Goal: Transaction & Acquisition: Purchase product/service

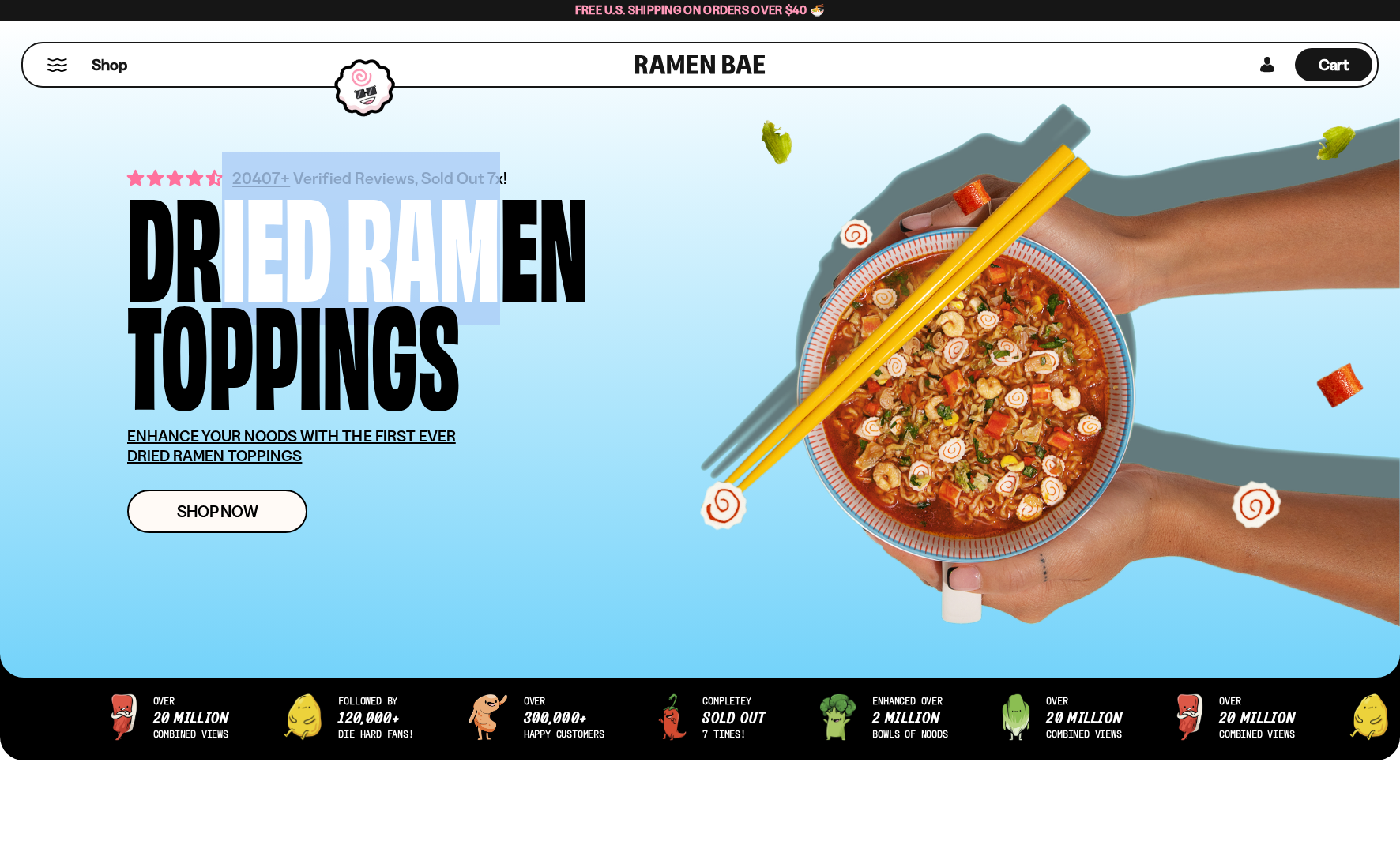
drag, startPoint x: 513, startPoint y: 178, endPoint x: 593, endPoint y: 181, distance: 80.1
click at [182, 186] on div "Dried Ramen Toppings" at bounding box center [443, 294] width 632 height 217
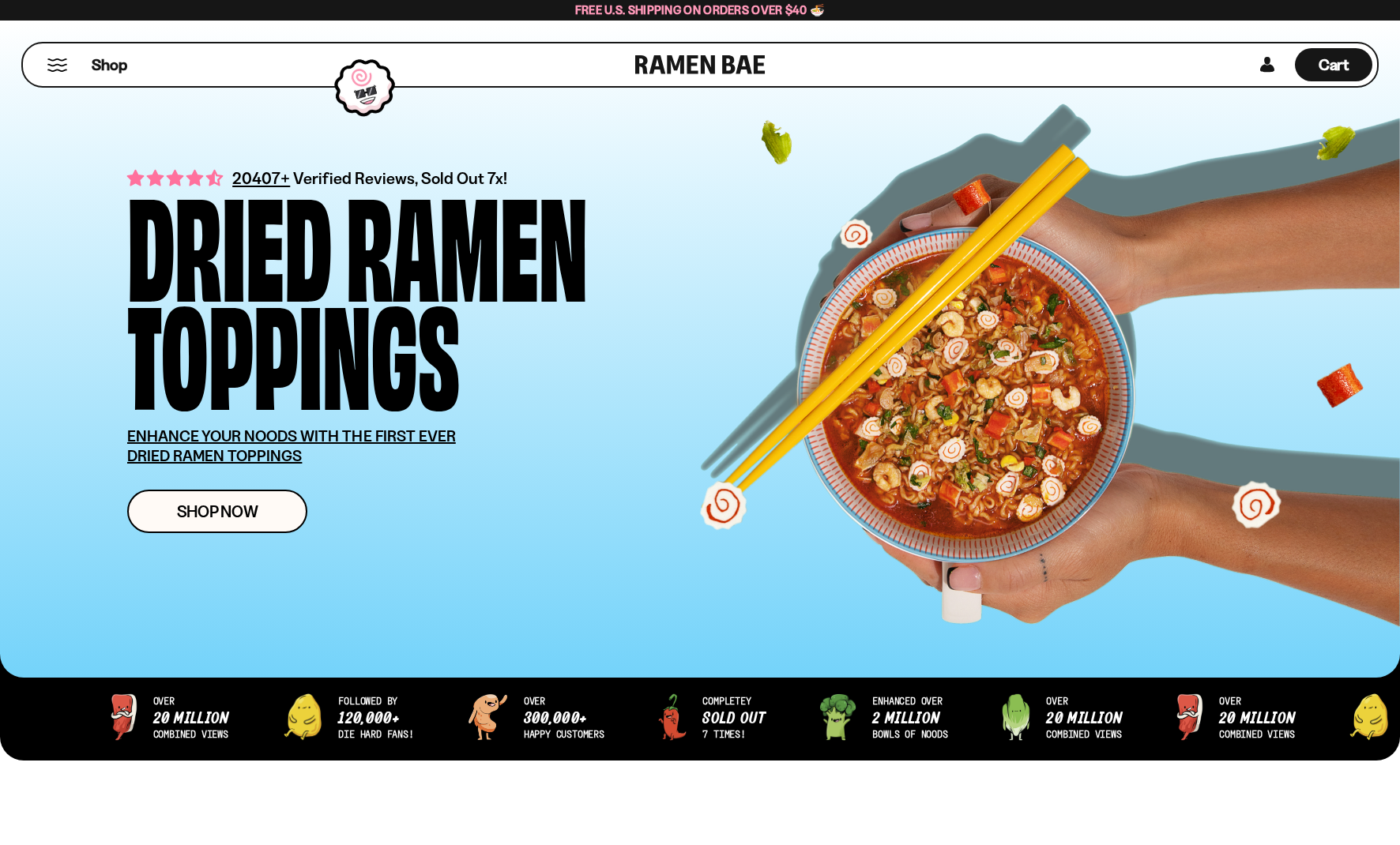
click at [676, 189] on div "Dried Ramen Toppings" at bounding box center [443, 294] width 632 height 217
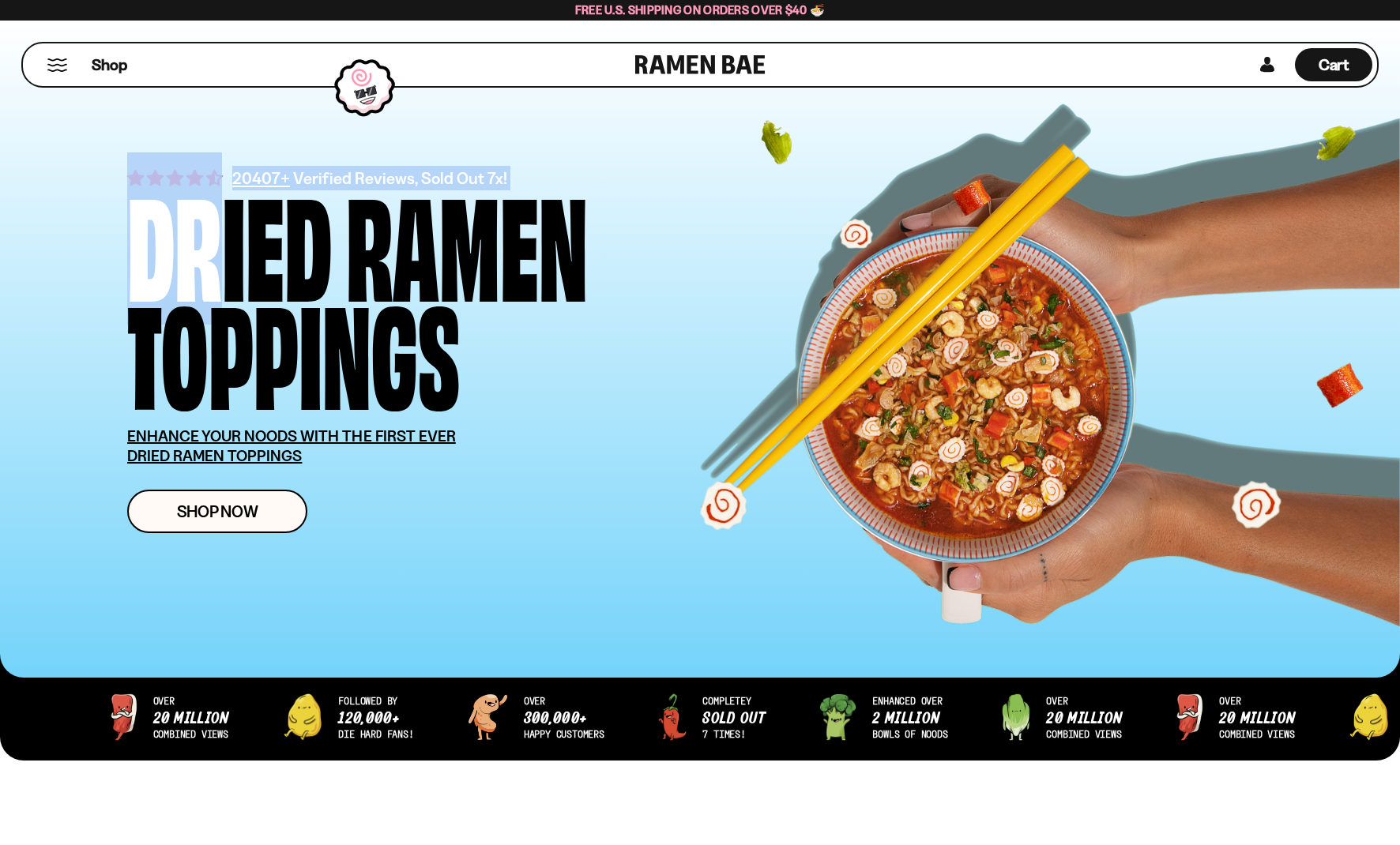
drag, startPoint x: 119, startPoint y: 176, endPoint x: 180, endPoint y: 165, distance: 62.0
click at [161, 170] on div "20407+ Verified Reviews, Sold Out 7x! Dried Ramen Toppings ENHANCE YOUR NOODS W…" at bounding box center [700, 348] width 1241 height 657
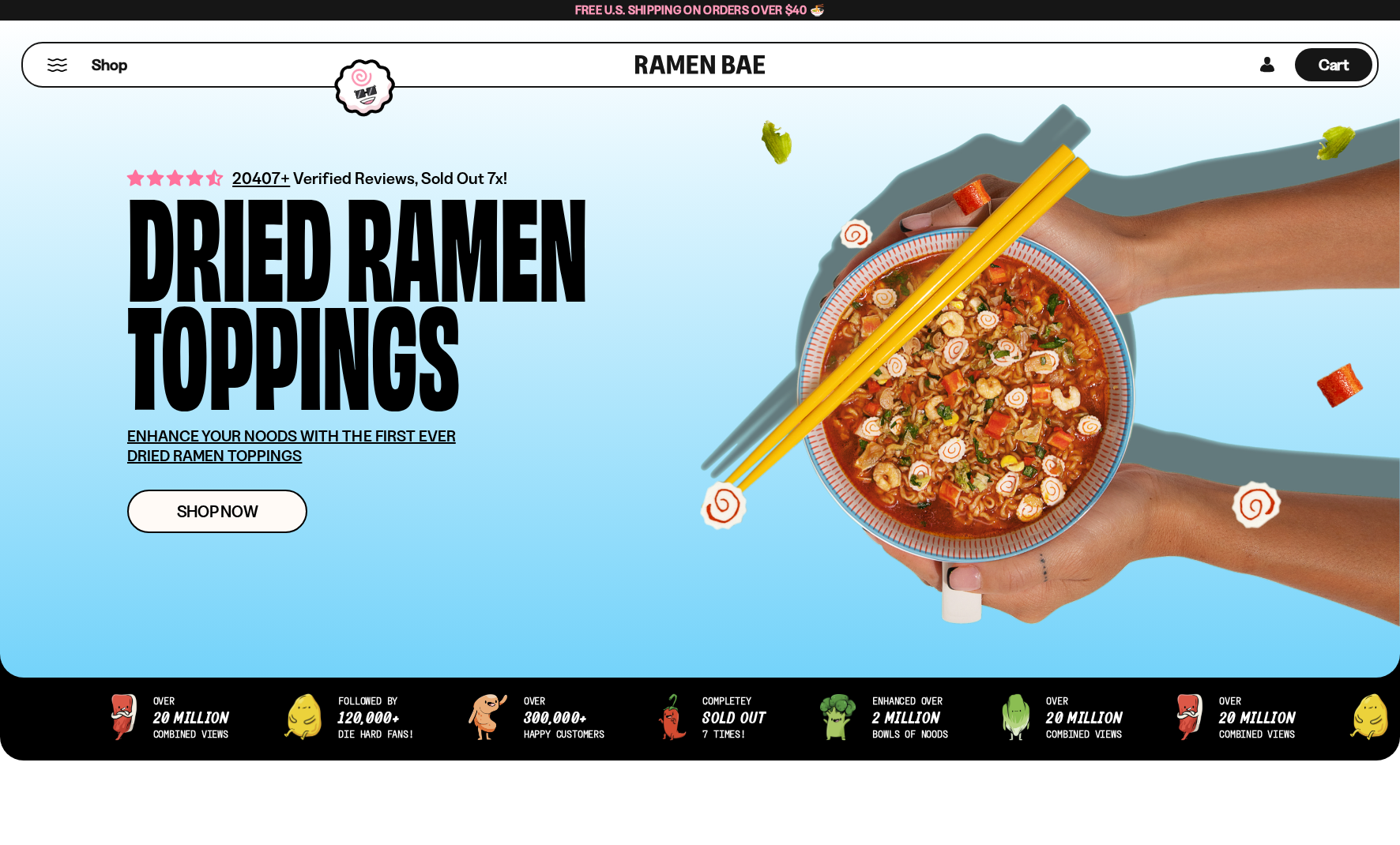
click at [349, 148] on div "20407+ Verified Reviews, Sold Out 7x! Dried Ramen Toppings ENHANCE YOUR NOODS W…" at bounding box center [724, 350] width 1193 height 418
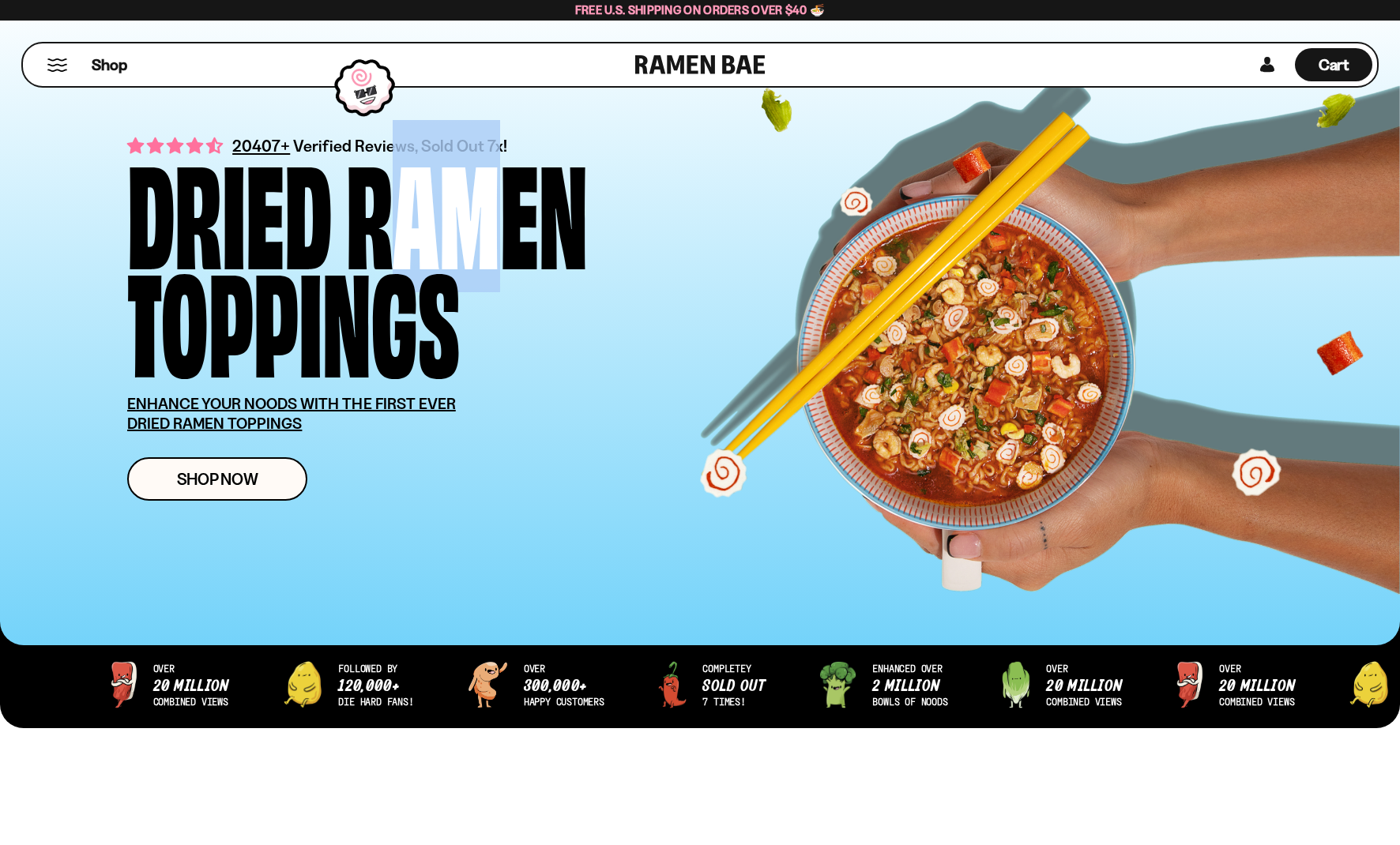
drag, startPoint x: 501, startPoint y: 144, endPoint x: 408, endPoint y: 137, distance: 93.3
click at [408, 154] on div "Ramen" at bounding box center [466, 208] width 242 height 108
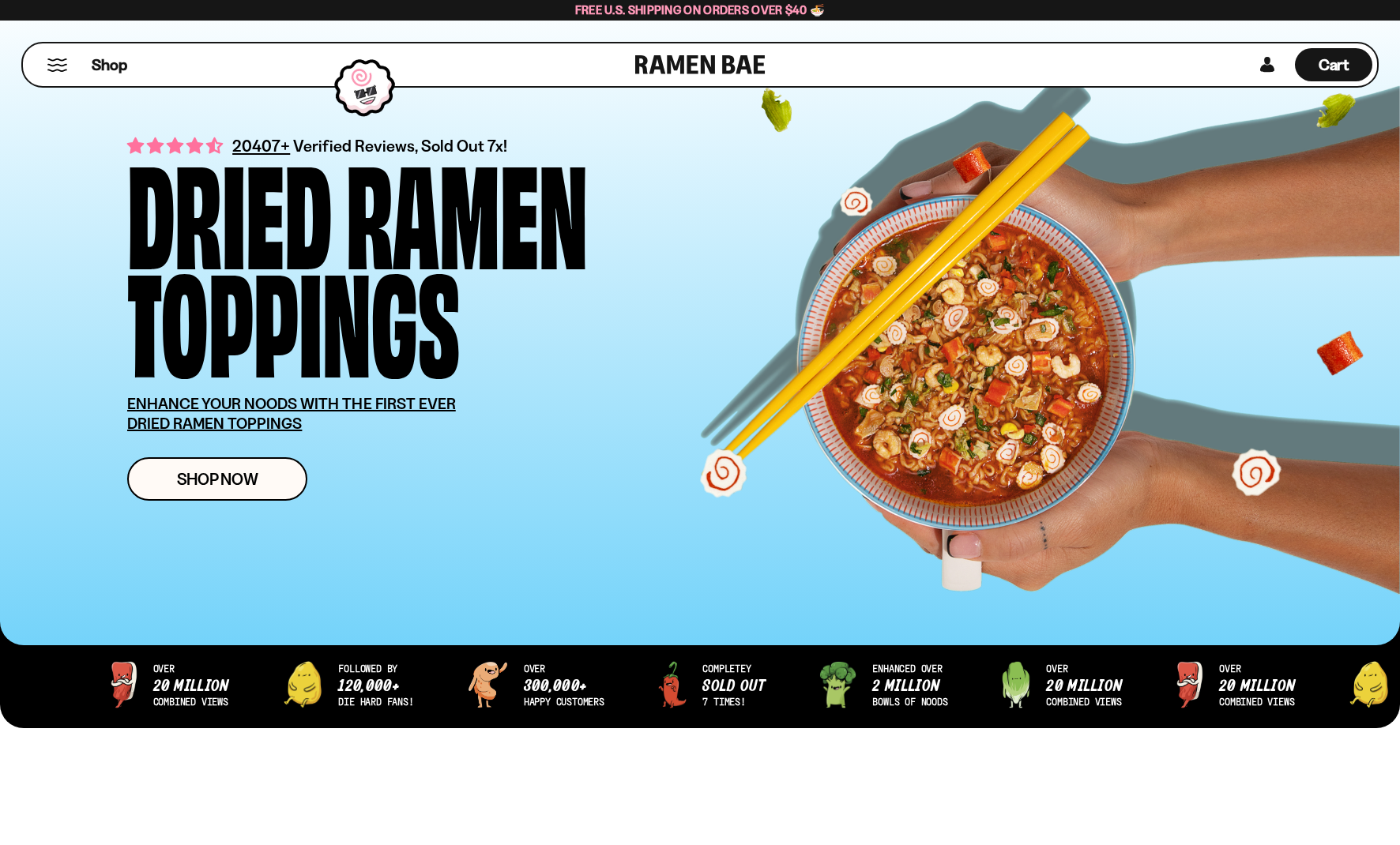
drag, startPoint x: 585, startPoint y: 131, endPoint x: 607, endPoint y: 183, distance: 56.5
click at [585, 154] on div "Ramen" at bounding box center [466, 208] width 242 height 108
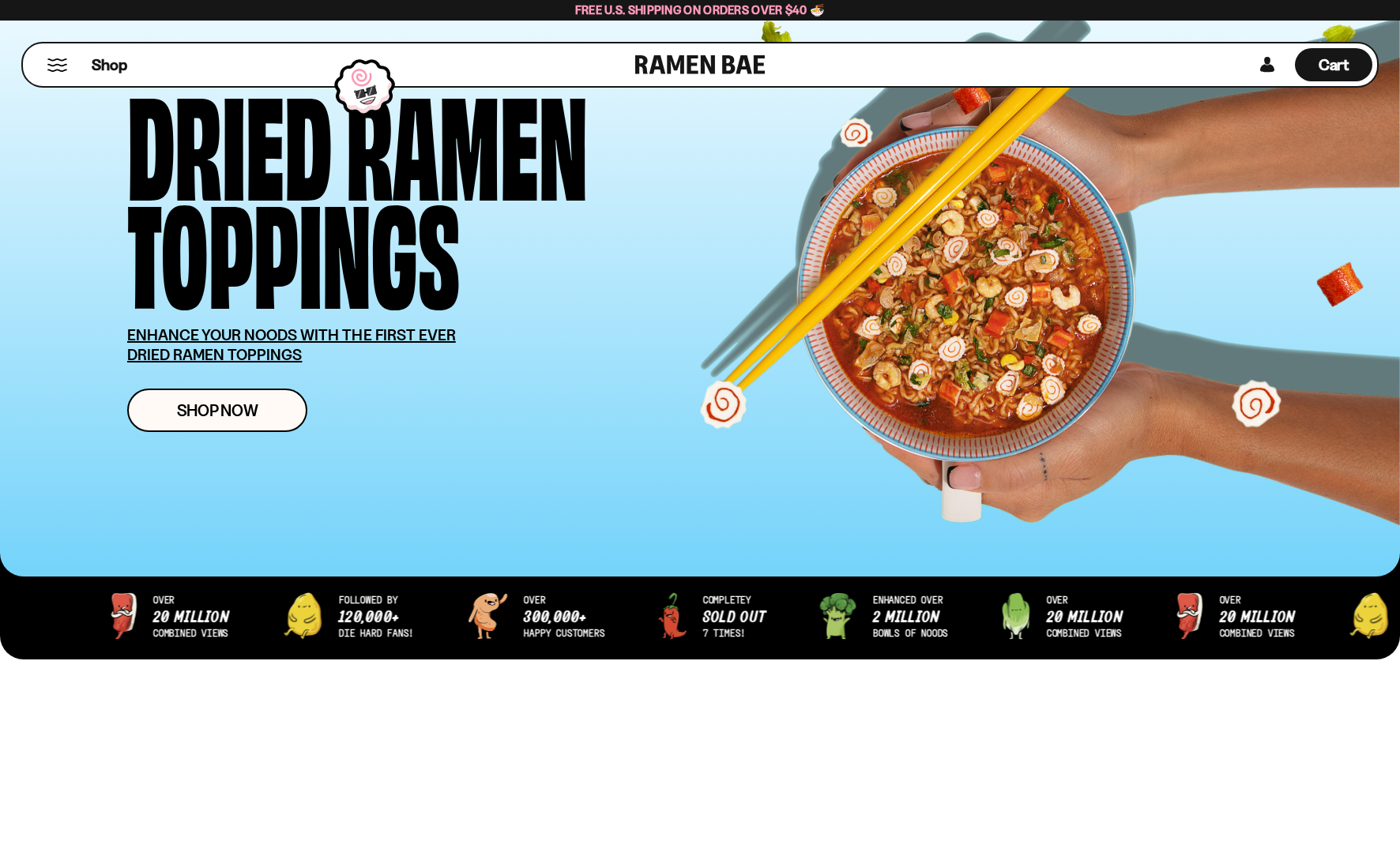
scroll to position [104, 0]
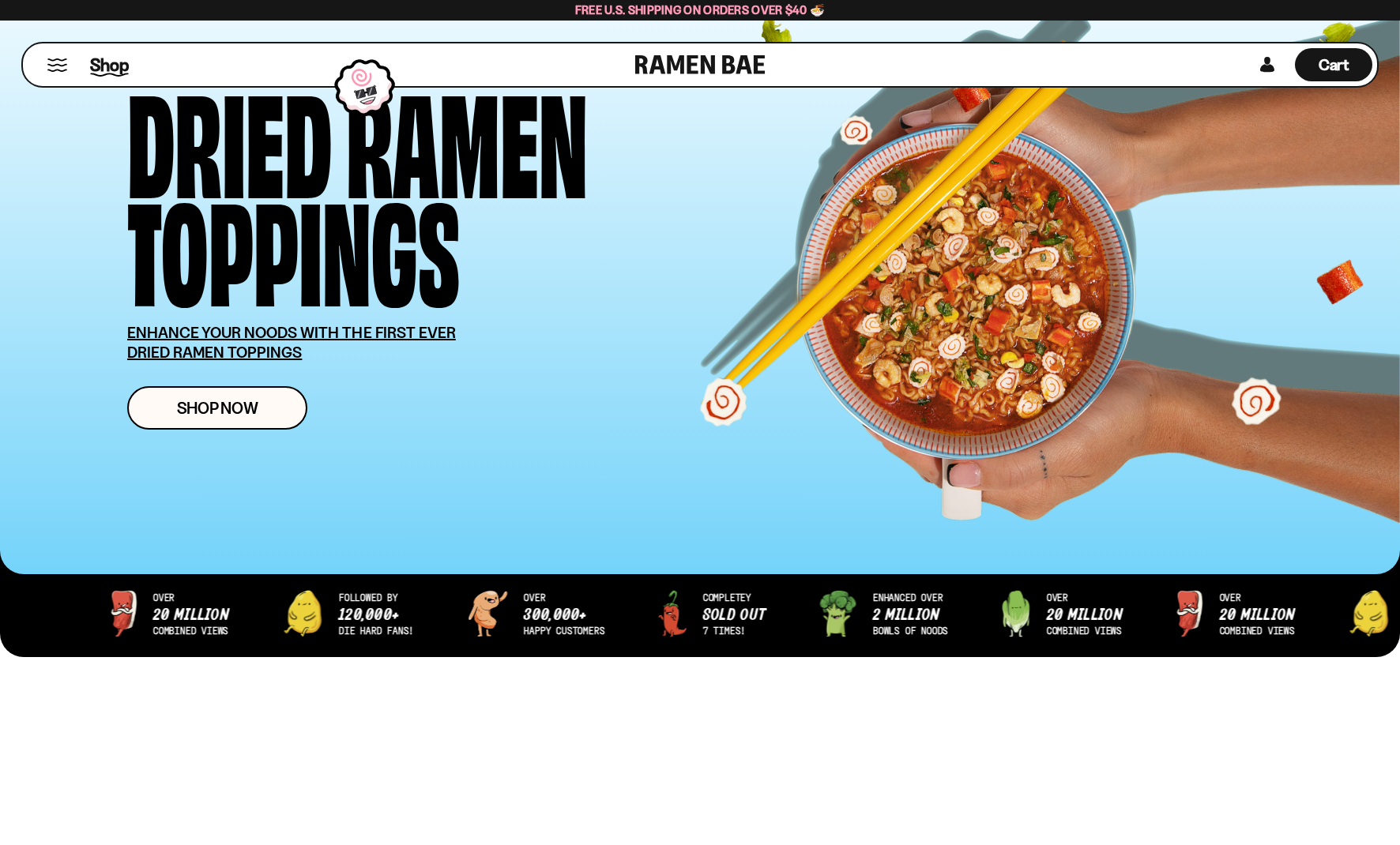
click at [115, 69] on span "Shop" at bounding box center [110, 65] width 39 height 24
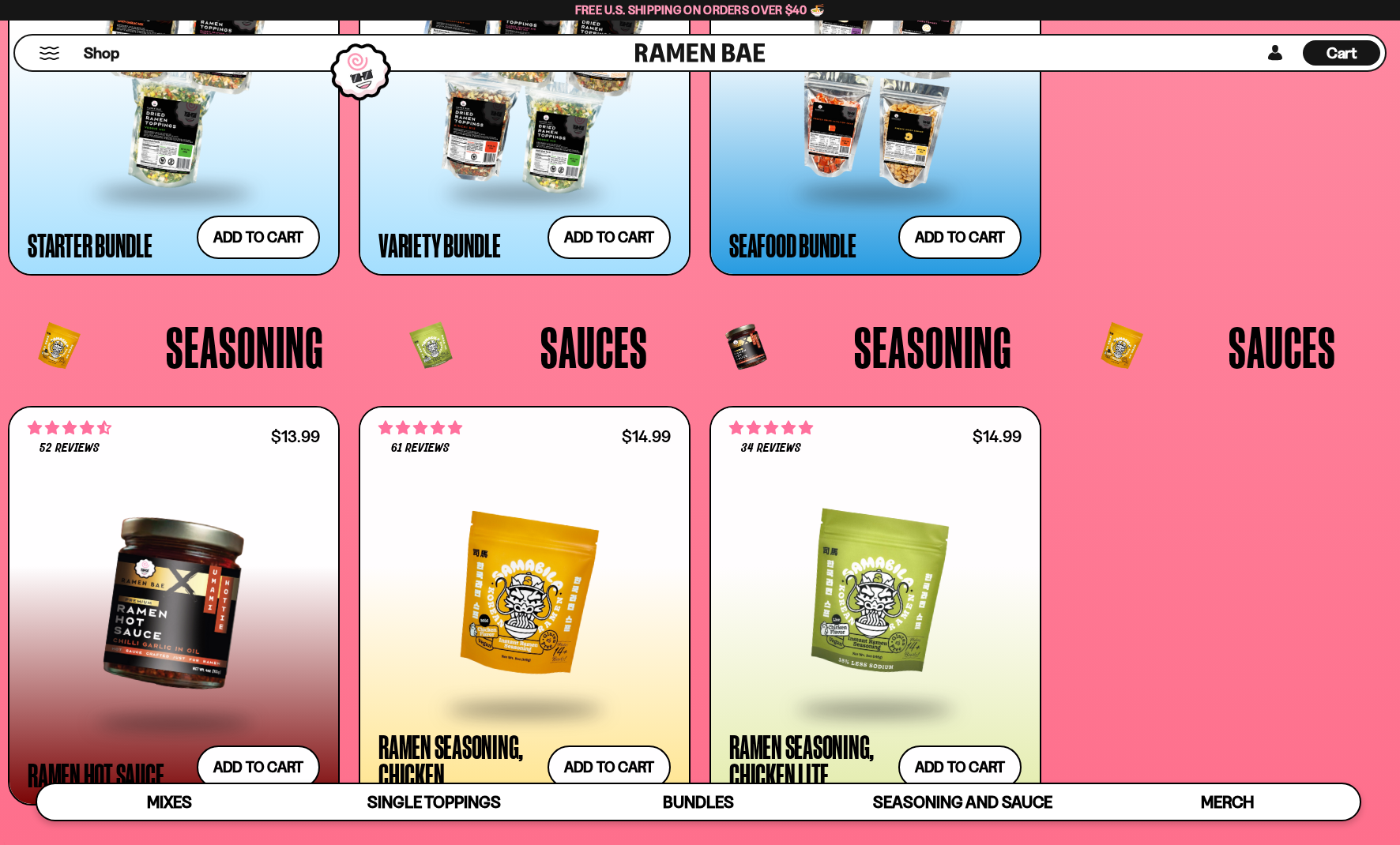
scroll to position [4034, 0]
